Goal: Task Accomplishment & Management: Use online tool/utility

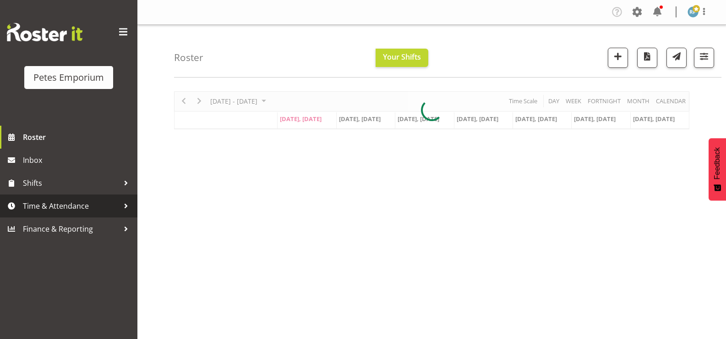
click at [51, 203] on span "Time & Attendance" at bounding box center [71, 206] width 96 height 14
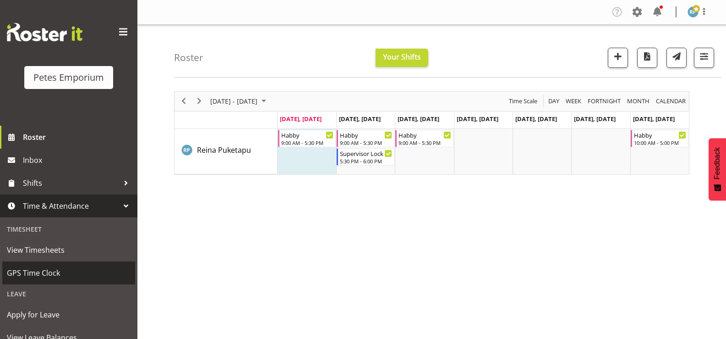
click at [43, 270] on span "GPS Time Clock" at bounding box center [69, 273] width 124 height 14
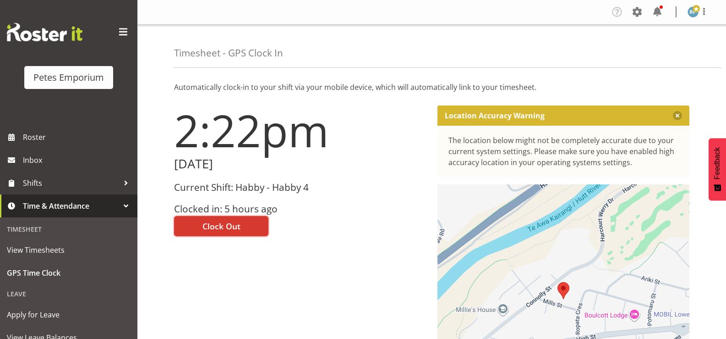
drag, startPoint x: 197, startPoint y: 222, endPoint x: 609, endPoint y: 14, distance: 461.8
click at [197, 222] on button "Clock Out" at bounding box center [221, 226] width 94 height 20
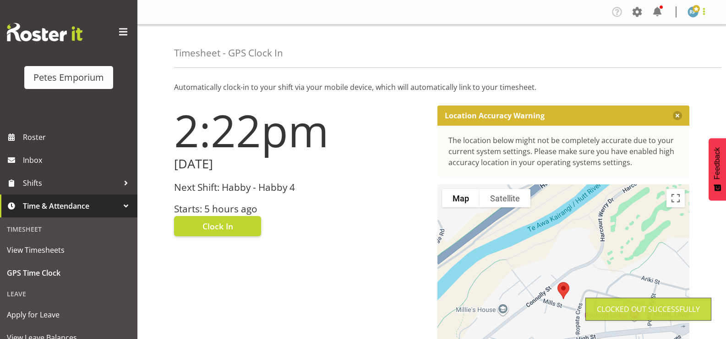
click at [702, 11] on span at bounding box center [704, 11] width 11 height 11
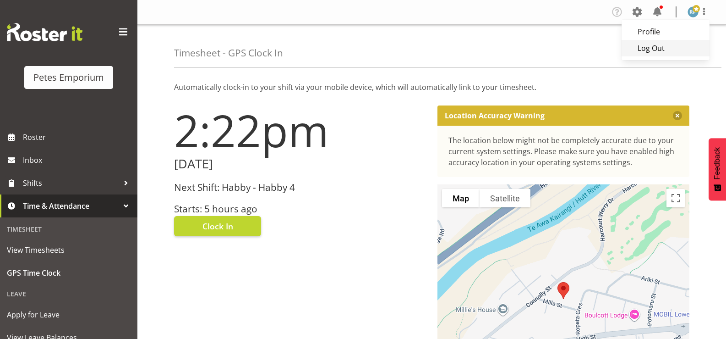
click at [678, 52] on link "Log Out" at bounding box center [666, 48] width 88 height 16
